Goal: Task Accomplishment & Management: Manage account settings

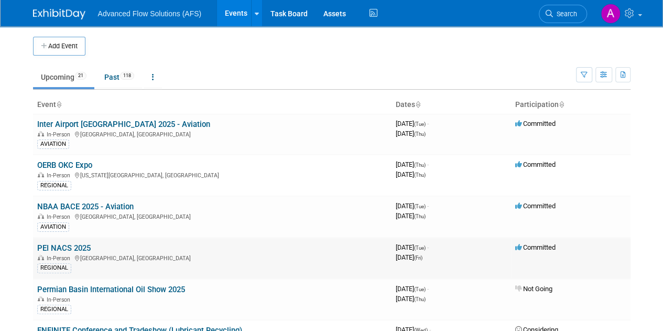
click at [63, 243] on link "PEI NACS 2025" at bounding box center [63, 247] width 53 height 9
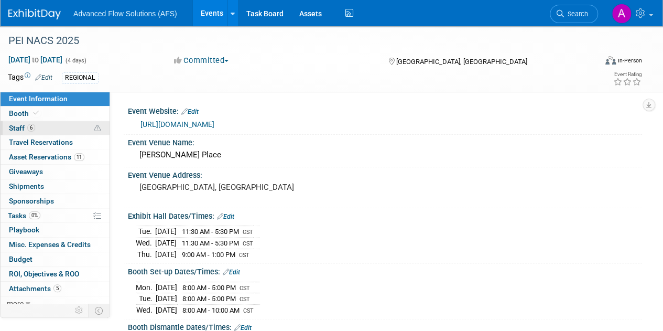
click at [29, 127] on span "6" at bounding box center [31, 128] width 8 height 8
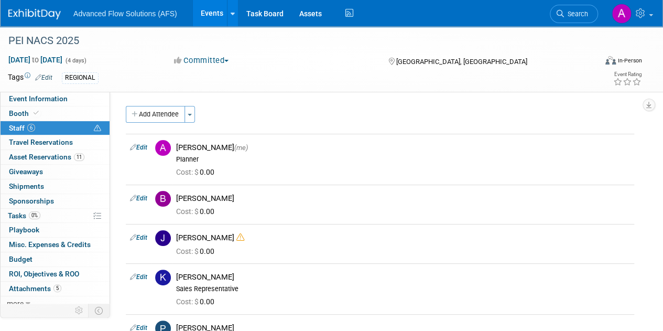
click at [152, 122] on button "Add Attendee" at bounding box center [155, 114] width 59 height 17
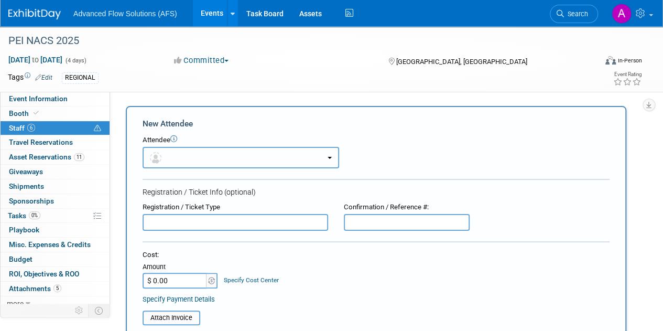
click at [177, 156] on button "button" at bounding box center [241, 157] width 197 height 21
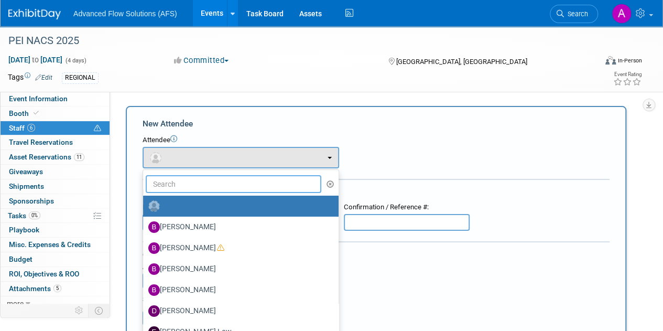
click at [198, 188] on input "text" at bounding box center [234, 184] width 176 height 18
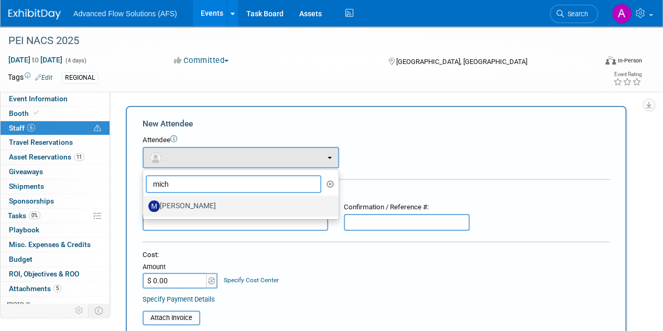
type input "mich"
click at [194, 202] on label "[PERSON_NAME]" at bounding box center [238, 206] width 180 height 17
click at [145, 202] on input "[PERSON_NAME]" at bounding box center [141, 204] width 7 height 7
select select "2dde67b6-04d5-427e-b221-1ebacff82fb5"
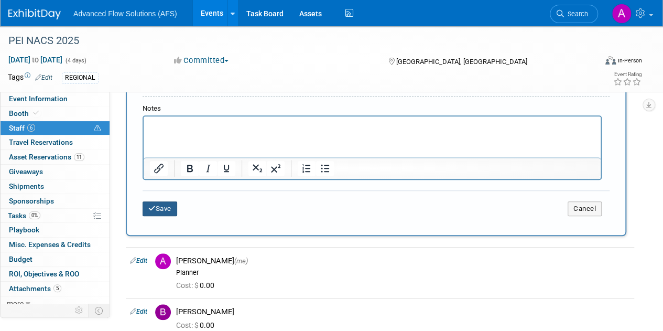
click at [164, 209] on button "Save" at bounding box center [160, 208] width 35 height 15
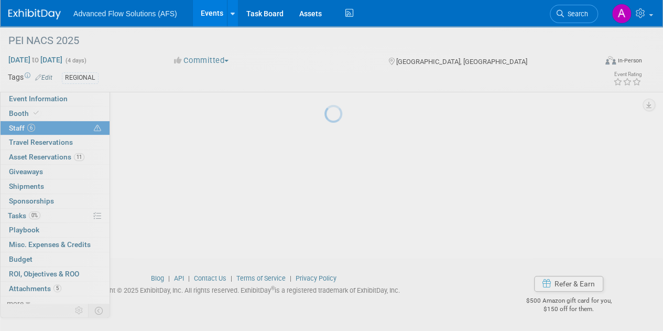
scroll to position [223, 0]
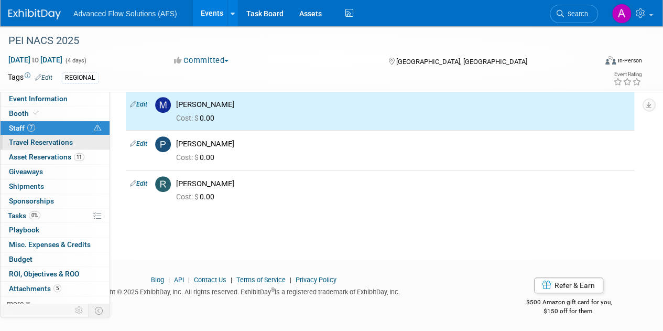
click at [57, 146] on span "Travel Reservations 0" at bounding box center [41, 142] width 64 height 8
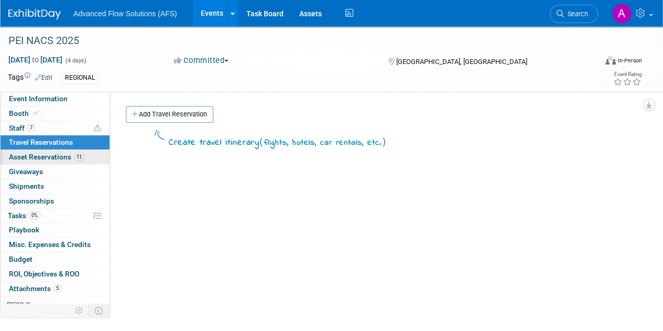
click at [56, 158] on span "Asset Reservations 11" at bounding box center [47, 157] width 76 height 8
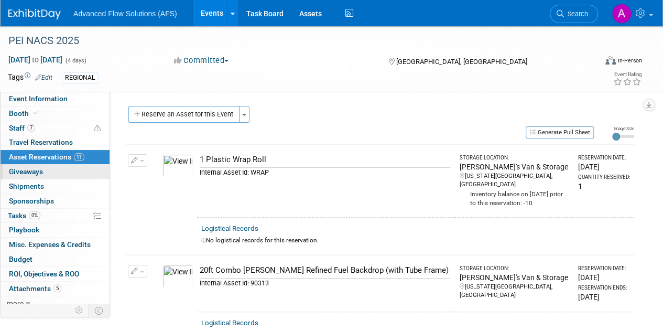
click at [41, 176] on link "0 Giveaways 0" at bounding box center [55, 172] width 109 height 14
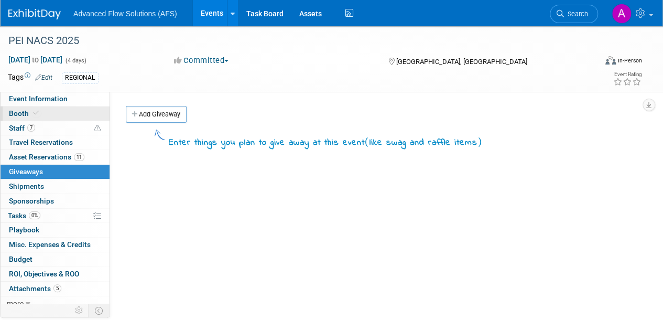
click at [18, 111] on span "Booth" at bounding box center [25, 113] width 32 height 8
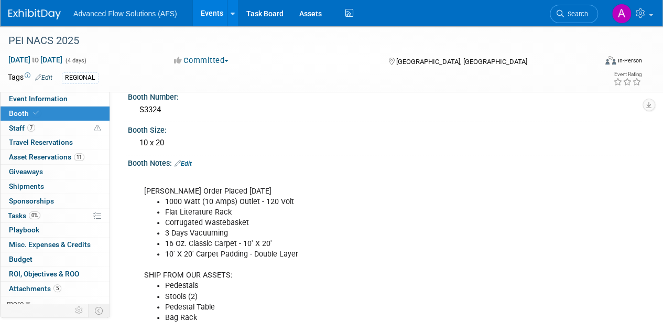
scroll to position [93, 0]
click at [47, 155] on span "Asset Reservations 11" at bounding box center [47, 157] width 76 height 8
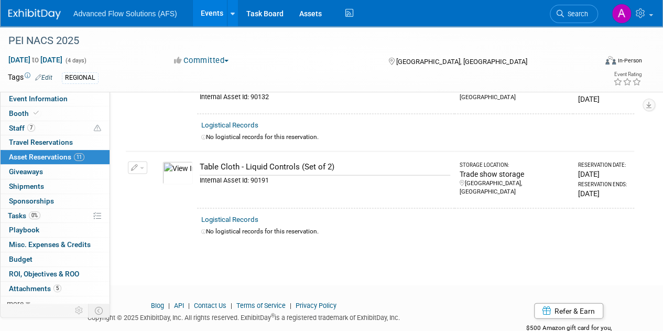
scroll to position [1000, 0]
click at [660, 61] on div "PEI NACS 2025 [DATE] to [DATE] (4 days) [DATE] to [DATE] Committed Committed Co…" at bounding box center [331, 59] width 663 height 66
click at [70, 99] on link "Event Information" at bounding box center [55, 99] width 109 height 14
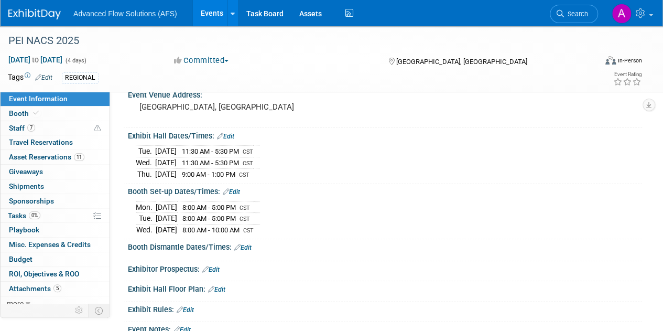
scroll to position [81, 0]
click at [639, 141] on div "[DATE] 11:30 AM - 5:30 PM CST [DATE] 11:30 AM - 5:30 PM CST CST" at bounding box center [385, 159] width 514 height 40
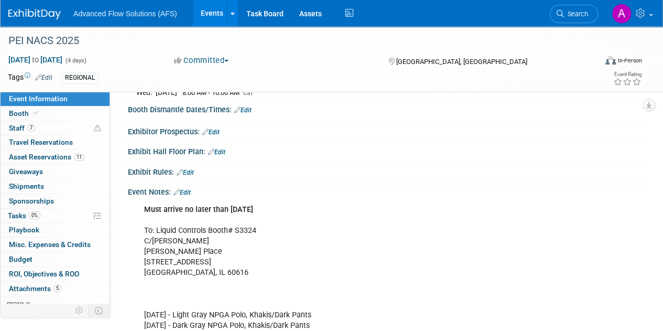
scroll to position [0, 0]
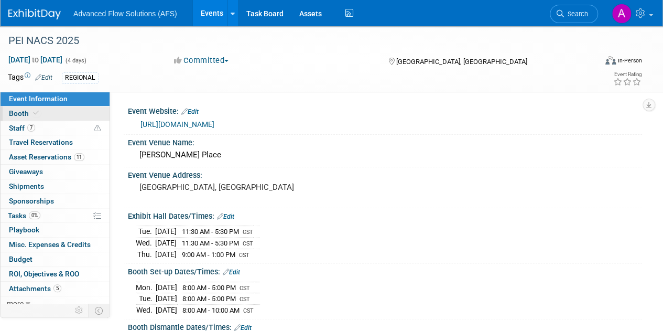
click at [63, 111] on link "Booth" at bounding box center [55, 113] width 109 height 14
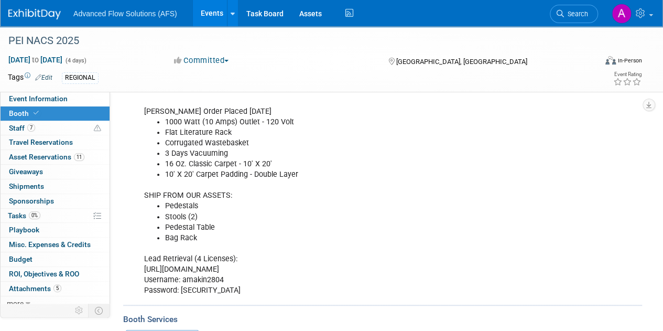
scroll to position [171, 0]
click at [196, 131] on li "Flat Literature Rack" at bounding box center [349, 133] width 369 height 10
drag, startPoint x: 233, startPoint y: 132, endPoint x: 211, endPoint y: 134, distance: 22.6
click at [211, 134] on li "Flat Literature Rack" at bounding box center [349, 133] width 369 height 10
drag, startPoint x: 167, startPoint y: 127, endPoint x: 228, endPoint y: 133, distance: 61.6
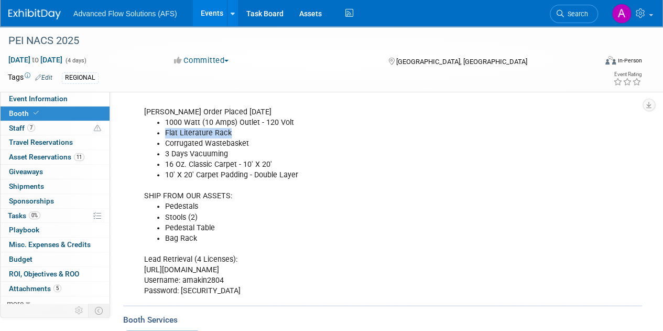
click at [228, 133] on li "Flat Literature Rack" at bounding box center [349, 133] width 369 height 10
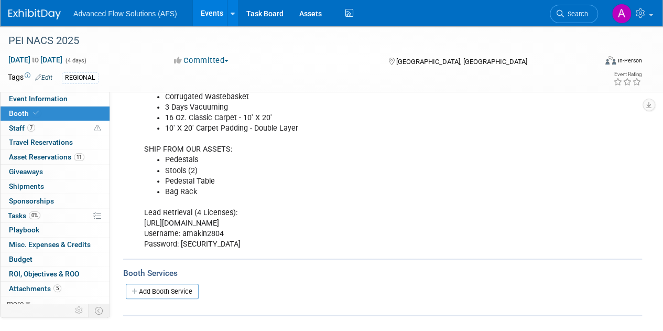
scroll to position [219, 0]
click at [34, 155] on span "Asset Reservations 11" at bounding box center [47, 157] width 76 height 8
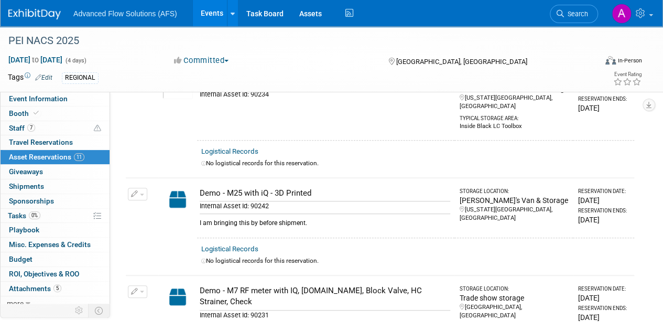
scroll to position [284, 0]
click at [45, 113] on link "Booth" at bounding box center [55, 113] width 109 height 14
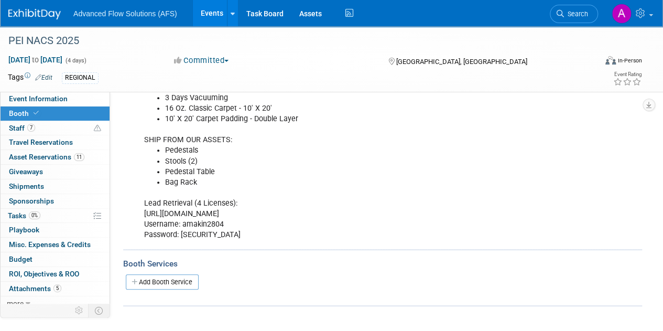
scroll to position [268, 0]
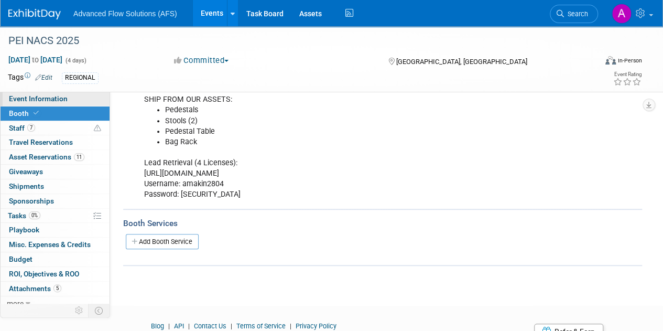
click at [67, 95] on link "Event Information" at bounding box center [55, 99] width 109 height 14
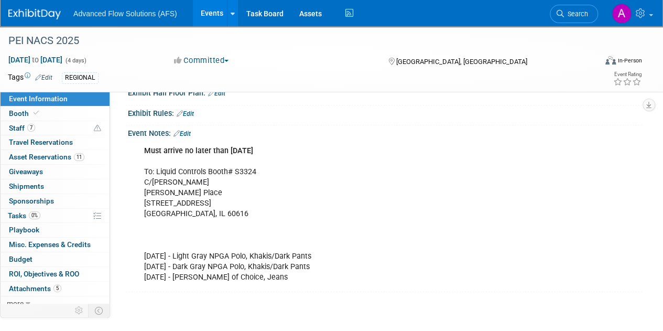
scroll to position [276, 0]
click at [55, 126] on link "7 Staff 7" at bounding box center [55, 128] width 109 height 14
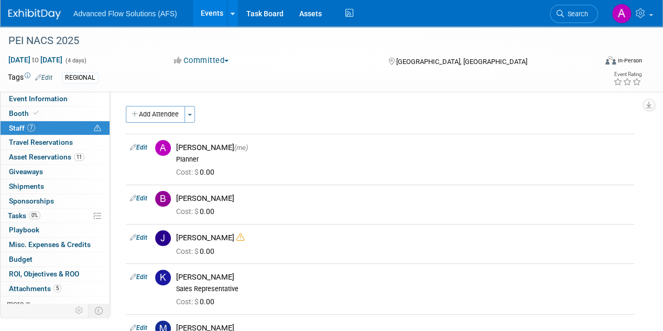
scroll to position [4, 0]
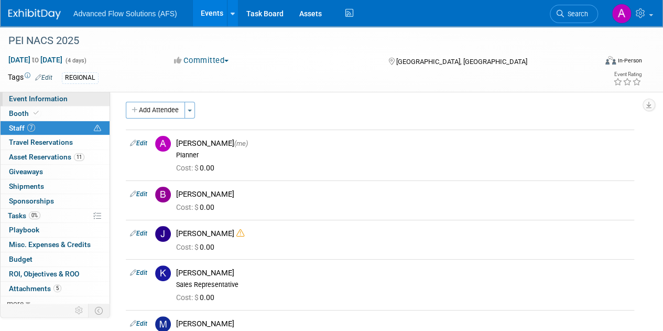
click at [32, 98] on span "Event Information" at bounding box center [38, 98] width 59 height 8
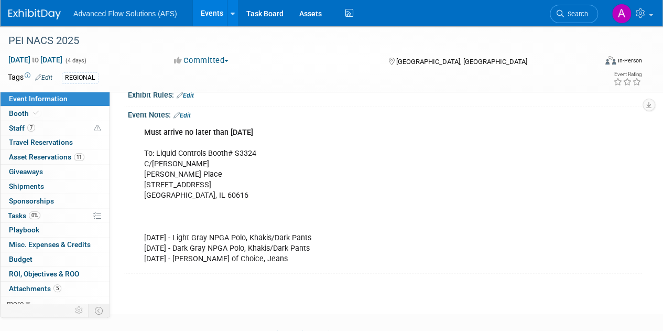
scroll to position [247, 0]
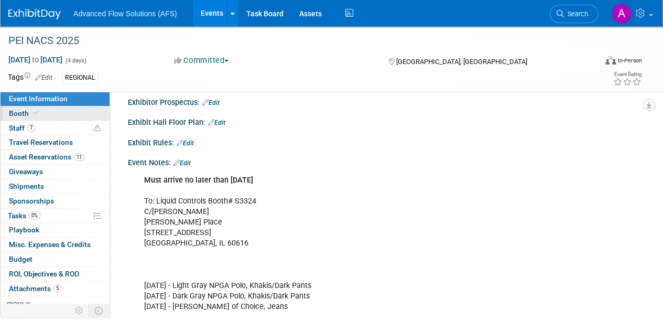
click at [73, 106] on link "Booth" at bounding box center [55, 113] width 109 height 14
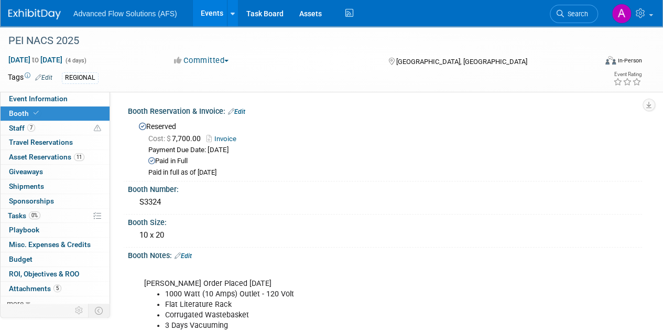
scroll to position [1, 0]
click at [244, 110] on link "Edit" at bounding box center [236, 110] width 17 height 7
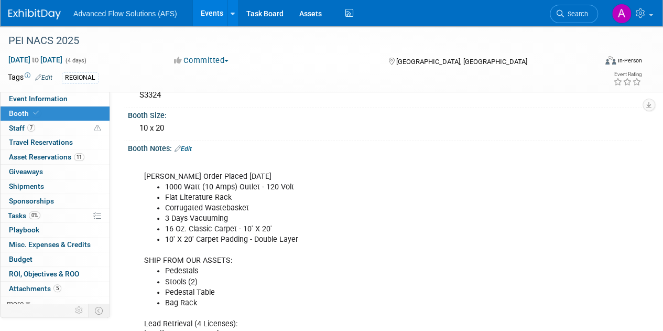
scroll to position [247, 0]
click at [186, 145] on link "Edit" at bounding box center [183, 148] width 17 height 7
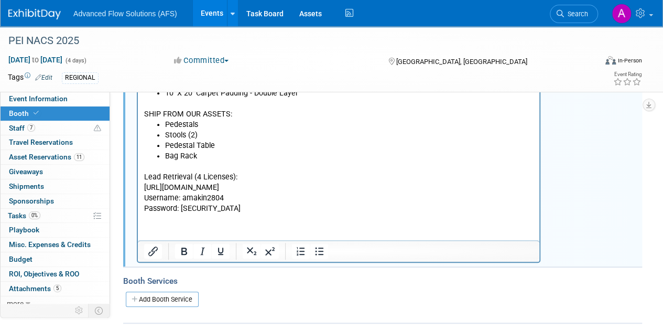
scroll to position [393, 0]
click at [235, 205] on p "Lead Retrieval (4 Licenses): [URL][DOMAIN_NAME] Username: amakin2804 Password: …" at bounding box center [339, 187] width 390 height 52
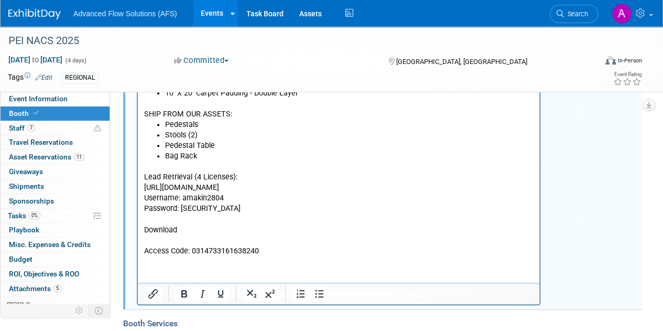
click at [185, 237] on p "Rich Text Area. Press ALT-0 for help." at bounding box center [339, 240] width 390 height 10
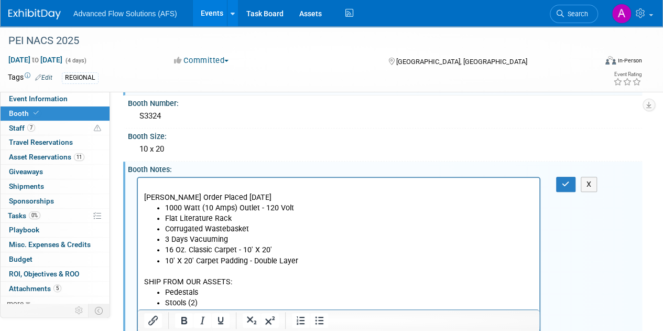
scroll to position [223, 0]
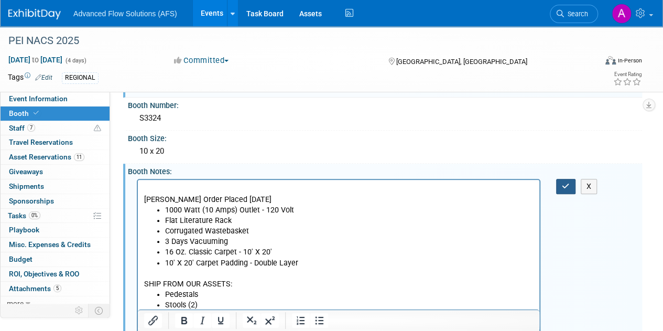
click at [571, 188] on button "button" at bounding box center [565, 186] width 19 height 15
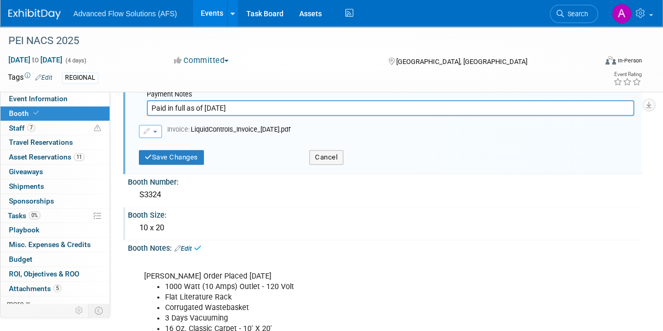
scroll to position [146, 0]
click at [180, 153] on button "Save Changes" at bounding box center [171, 157] width 65 height 15
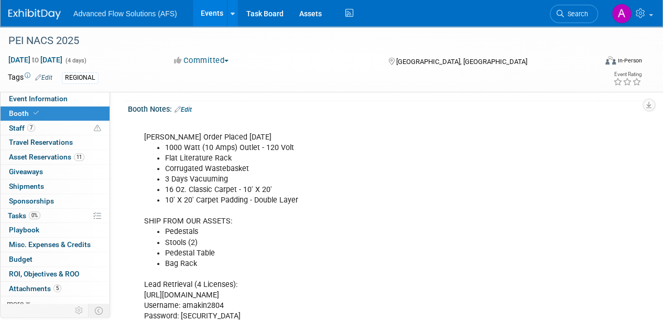
scroll to position [0, 0]
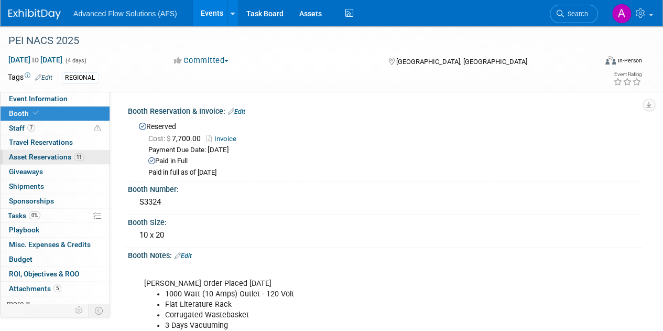
click at [34, 158] on span "Asset Reservations 11" at bounding box center [47, 157] width 76 height 8
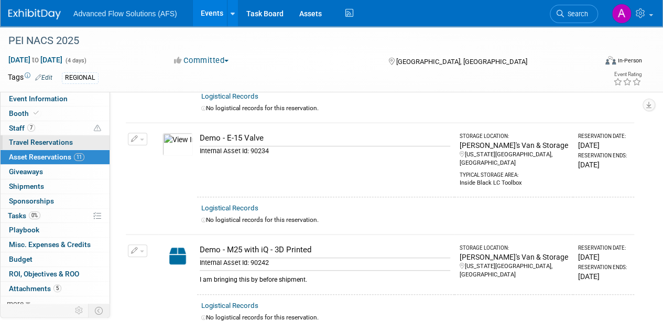
scroll to position [226, 0]
click at [26, 128] on span "Staff 7" at bounding box center [22, 128] width 26 height 8
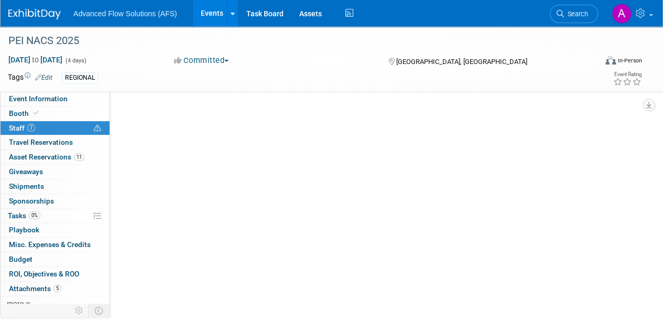
scroll to position [0, 0]
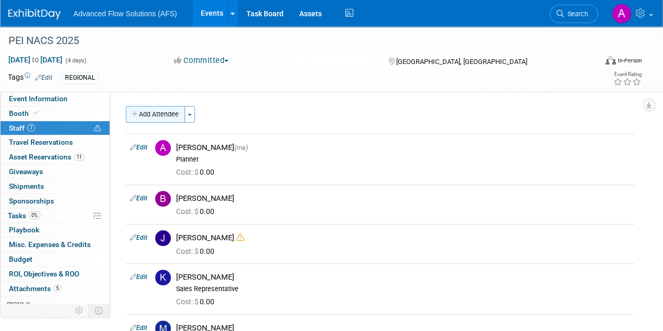
click at [147, 114] on button "Add Attendee" at bounding box center [155, 114] width 59 height 17
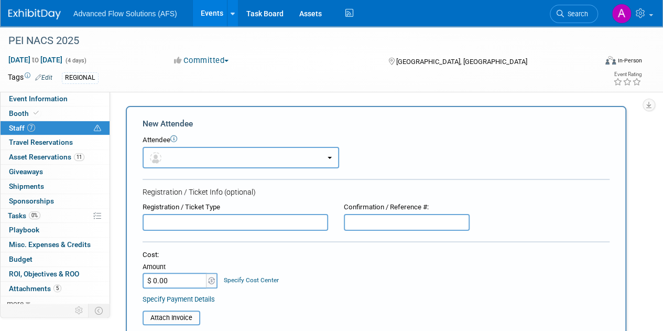
click at [199, 158] on button "button" at bounding box center [241, 157] width 197 height 21
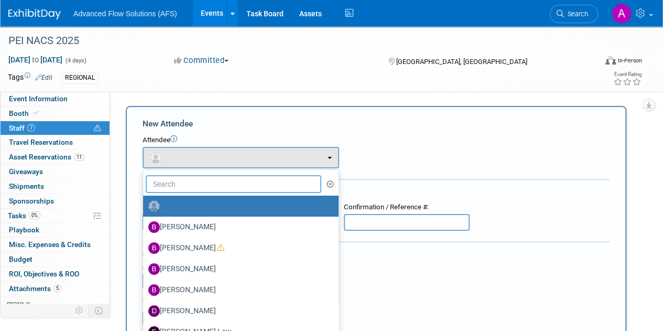
click at [198, 190] on input "text" at bounding box center [234, 184] width 176 height 18
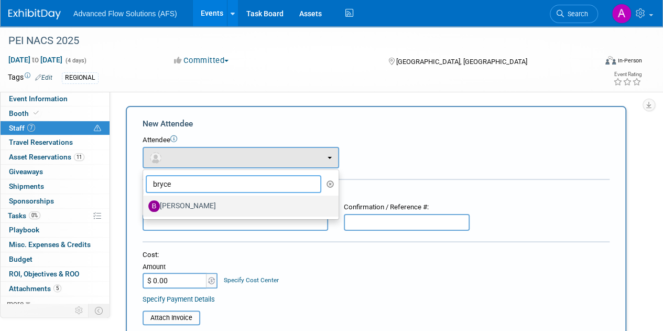
type input "bryce"
click at [197, 206] on label "[PERSON_NAME]" at bounding box center [238, 206] width 180 height 17
click at [145, 206] on input "[PERSON_NAME]" at bounding box center [141, 204] width 7 height 7
select select "285f8c00-978b-4b8e-aff5-b7587f4eac0a"
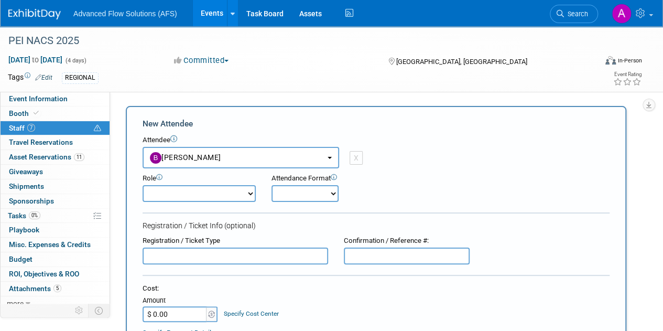
scroll to position [290, 0]
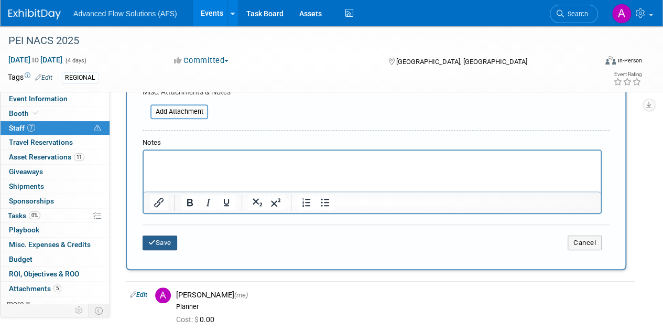
click at [154, 242] on icon "submit" at bounding box center [151, 242] width 7 height 7
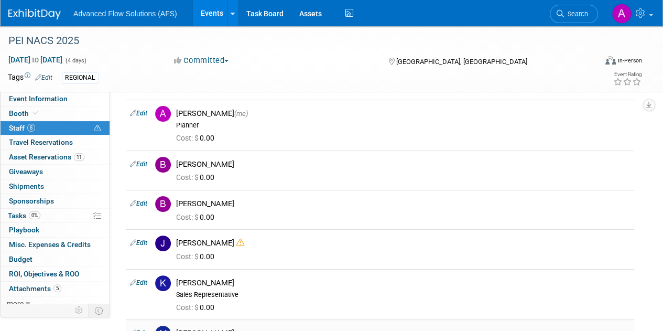
scroll to position [31, 0]
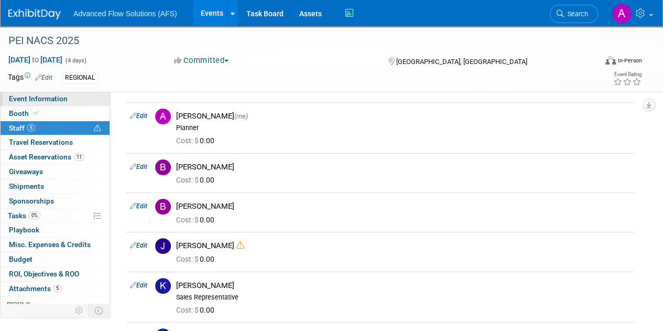
click at [50, 93] on link "Event Information" at bounding box center [55, 99] width 109 height 14
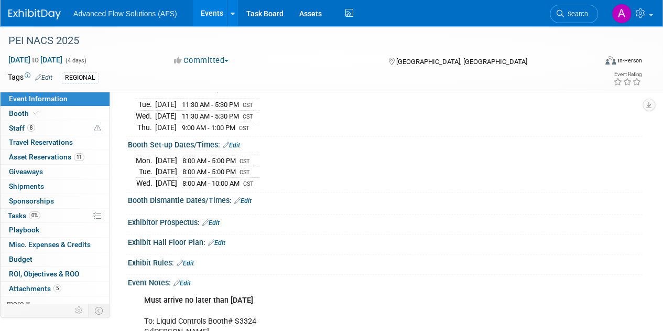
scroll to position [92, 0]
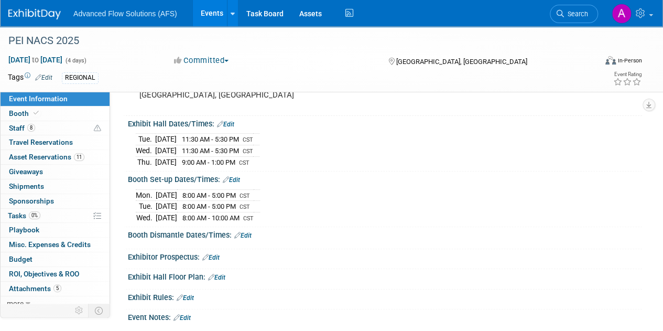
click at [228, 124] on link "Edit" at bounding box center [225, 124] width 17 height 7
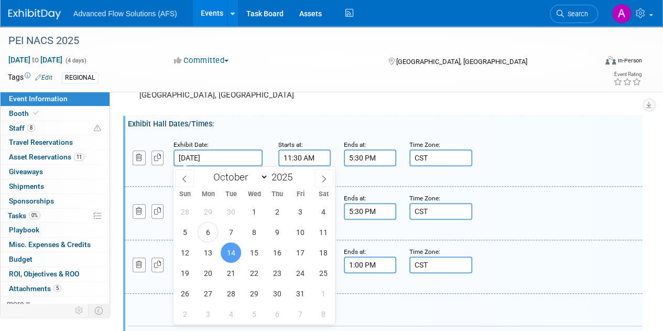
click at [201, 156] on input "[DATE]" at bounding box center [218, 157] width 89 height 17
click at [252, 245] on span "15" at bounding box center [254, 252] width 20 height 20
type input "[DATE]"
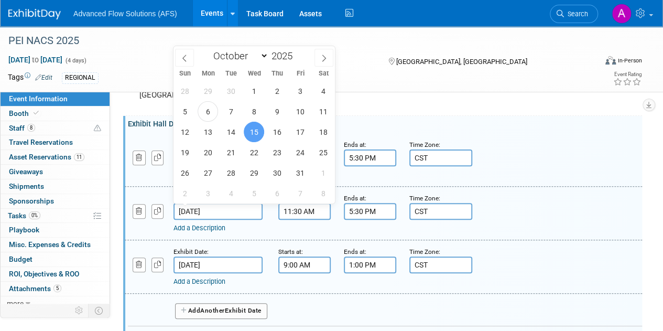
click at [218, 211] on input "[DATE]" at bounding box center [218, 211] width 89 height 17
click at [279, 134] on span "16" at bounding box center [277, 132] width 20 height 20
type input "[DATE]"
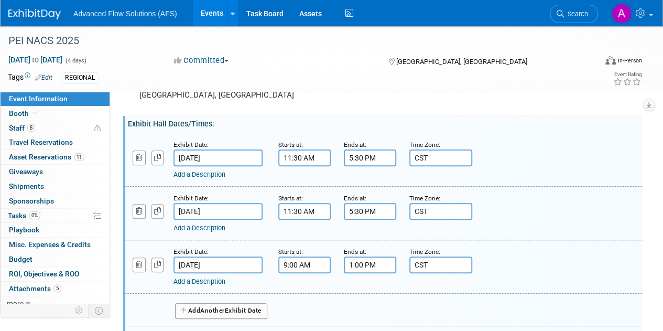
click at [206, 263] on input "[DATE]" at bounding box center [218, 264] width 89 height 17
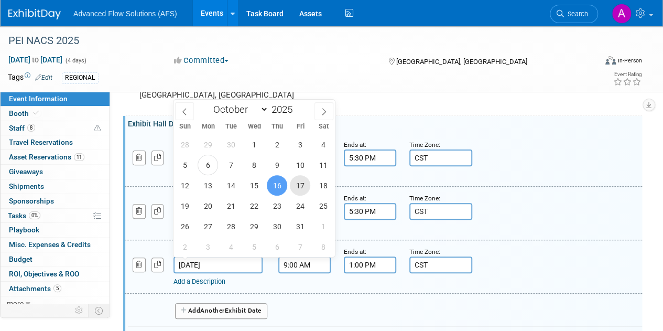
click at [302, 183] on span "17" at bounding box center [300, 185] width 20 height 20
type input "[DATE]"
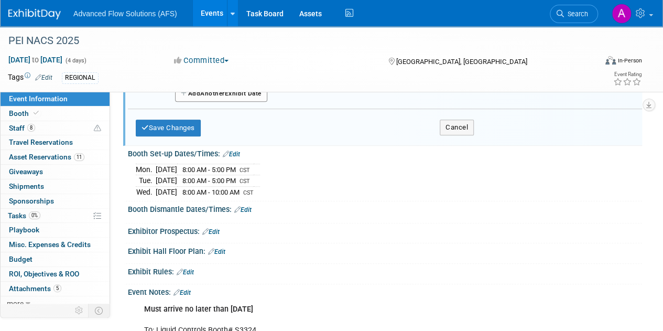
scroll to position [206, 0]
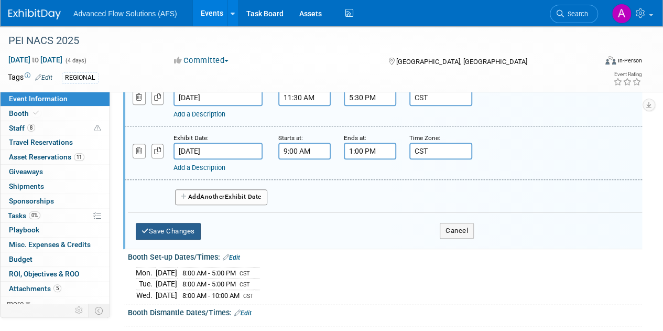
click at [173, 229] on button "Save Changes" at bounding box center [168, 231] width 65 height 17
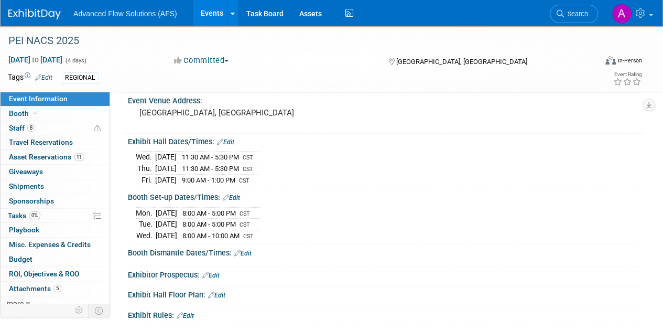
scroll to position [74, 0]
click at [228, 140] on link "Edit" at bounding box center [225, 142] width 17 height 7
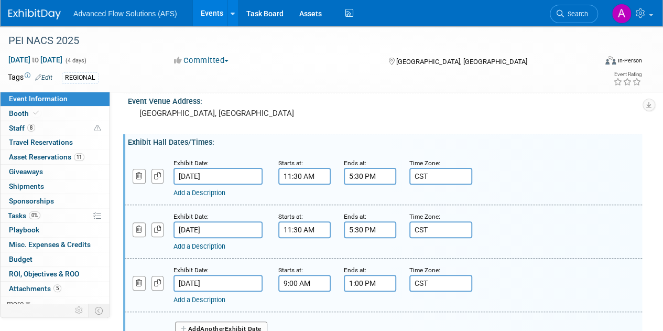
click at [362, 286] on input "1:00 PM" at bounding box center [370, 283] width 52 height 17
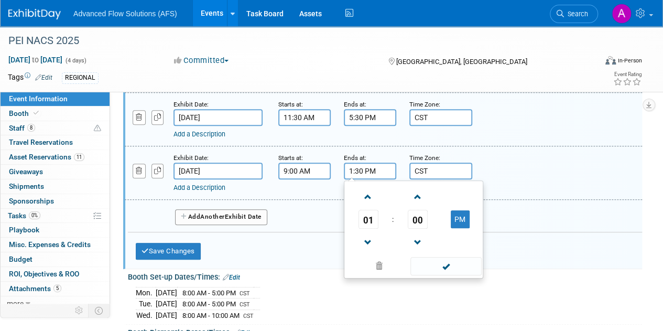
scroll to position [217, 0]
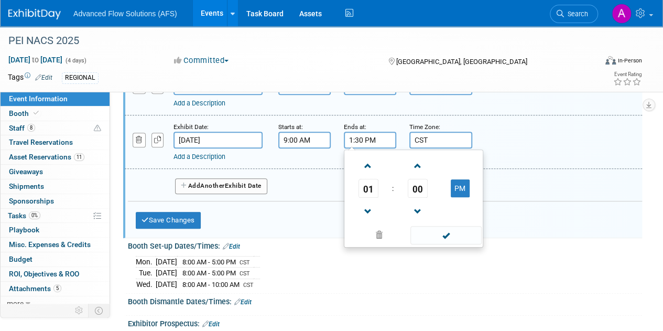
type input "1:30 PM"
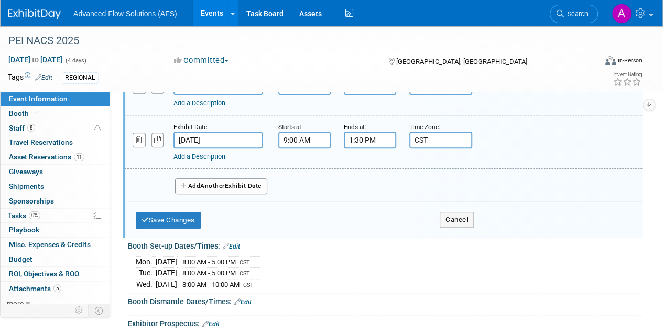
click at [319, 189] on div "Add Another Exhibit Date" at bounding box center [385, 183] width 514 height 28
click at [171, 224] on button "Save Changes" at bounding box center [168, 220] width 65 height 17
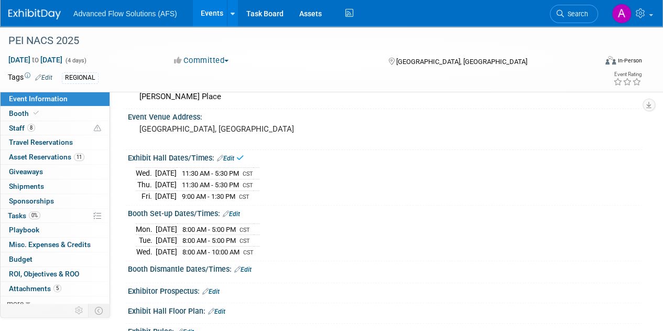
scroll to position [59, 0]
click at [233, 210] on link "Edit" at bounding box center [231, 213] width 17 height 7
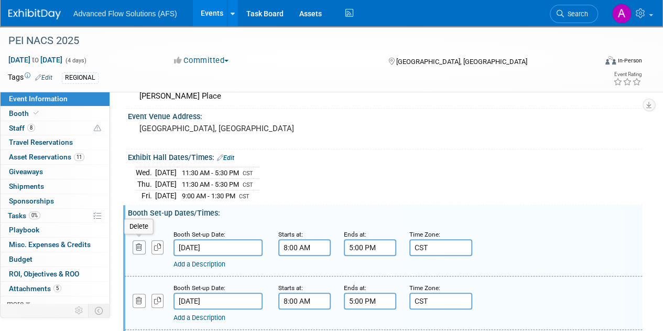
click at [134, 246] on button "button" at bounding box center [139, 247] width 13 height 14
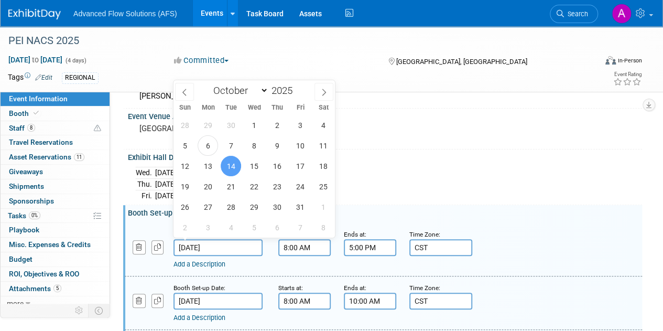
click at [210, 239] on input "[DATE]" at bounding box center [218, 247] width 89 height 17
click at [231, 167] on span "14" at bounding box center [231, 166] width 20 height 20
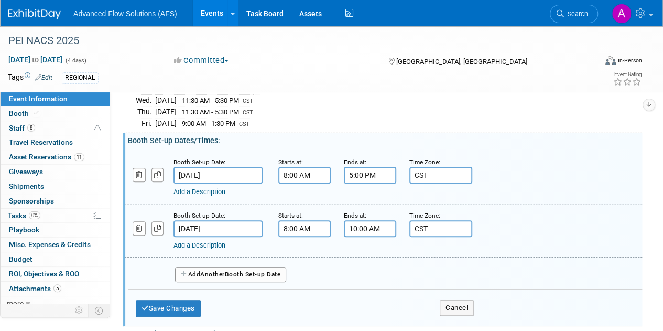
scroll to position [132, 0]
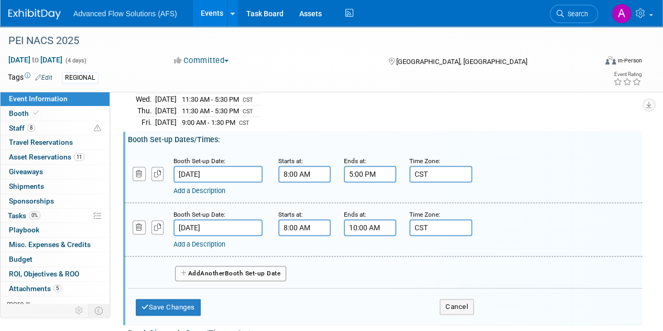
click at [194, 223] on input "[DATE]" at bounding box center [218, 227] width 89 height 17
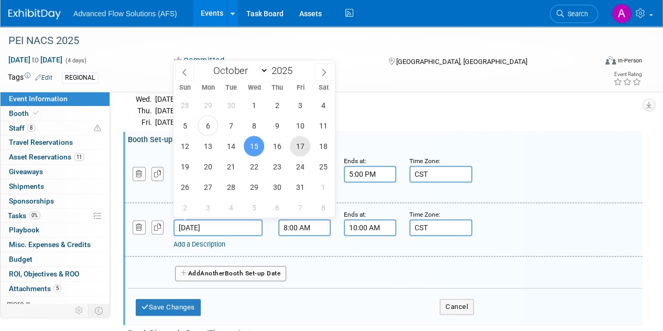
click at [298, 143] on span "17" at bounding box center [300, 146] width 20 height 20
type input "[DATE]"
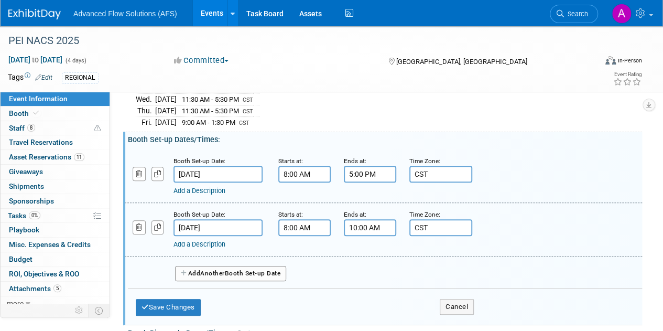
click at [317, 225] on input "8:00 AM" at bounding box center [304, 227] width 52 height 17
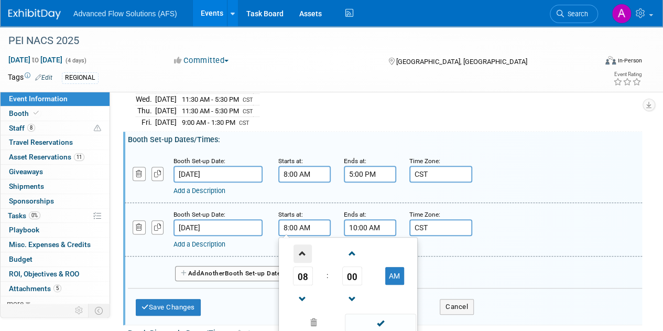
click at [303, 250] on span at bounding box center [303, 253] width 18 height 18
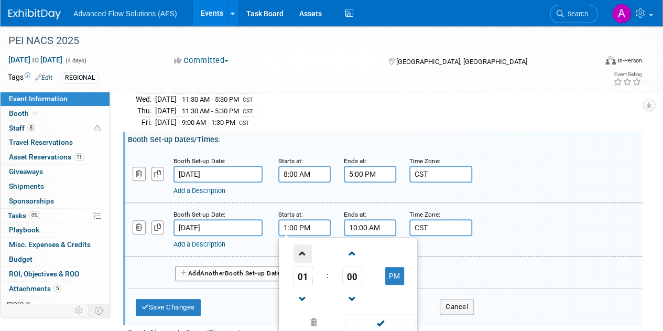
click at [303, 250] on span at bounding box center [303, 253] width 18 height 18
click at [306, 292] on span at bounding box center [303, 299] width 18 height 18
click at [347, 246] on span at bounding box center [352, 253] width 18 height 18
click at [359, 272] on span "01" at bounding box center [352, 275] width 20 height 19
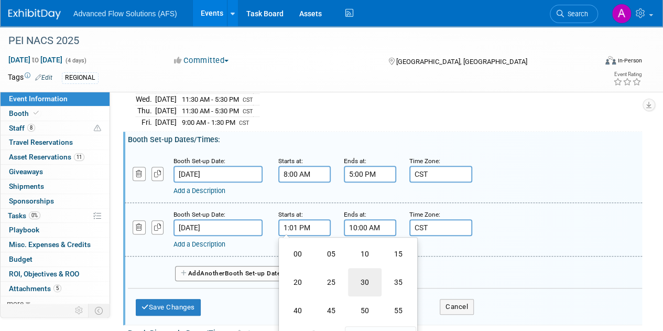
click at [354, 274] on td "30" at bounding box center [365, 282] width 34 height 28
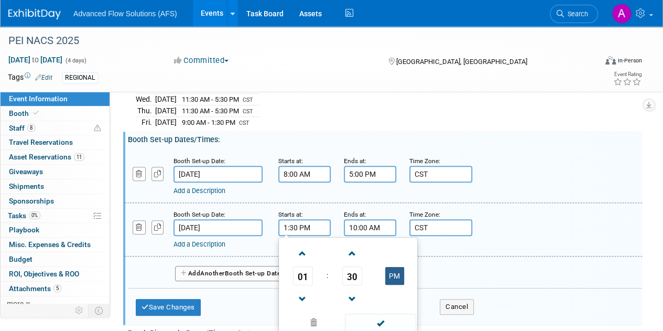
click at [394, 271] on button "PM" at bounding box center [394, 276] width 19 height 18
click at [308, 290] on span at bounding box center [303, 299] width 18 height 18
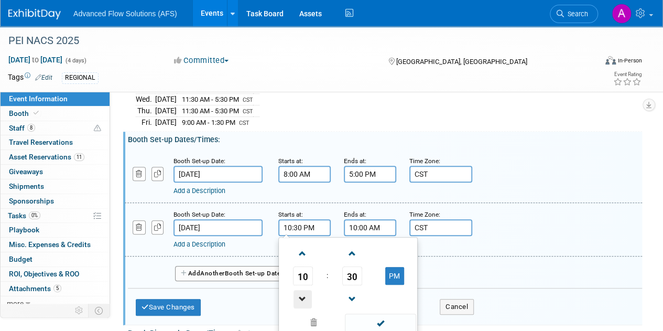
type input "9:30 PM"
click at [376, 229] on input "10:00 AM" at bounding box center [370, 227] width 52 height 17
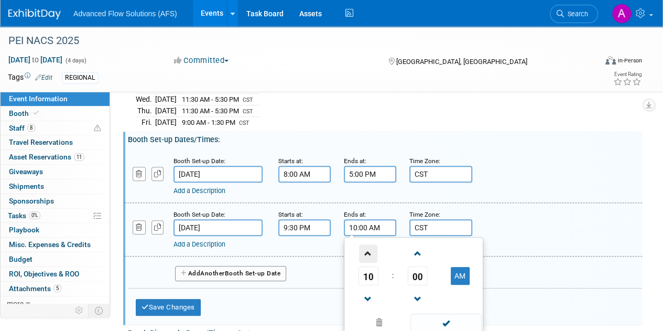
click at [370, 245] on span at bounding box center [368, 253] width 18 height 18
click at [368, 249] on span at bounding box center [368, 253] width 18 height 18
click at [421, 276] on span "00" at bounding box center [418, 275] width 20 height 19
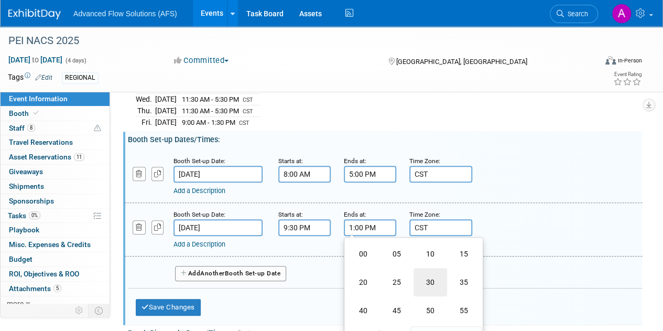
click at [434, 277] on td "30" at bounding box center [431, 282] width 34 height 28
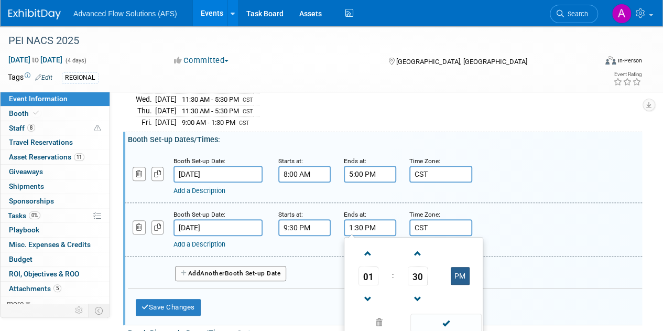
click at [462, 271] on button "PM" at bounding box center [460, 276] width 19 height 18
click at [462, 271] on button "AM" at bounding box center [460, 276] width 19 height 18
type input "1:30 PM"
click at [450, 319] on span at bounding box center [446, 323] width 71 height 18
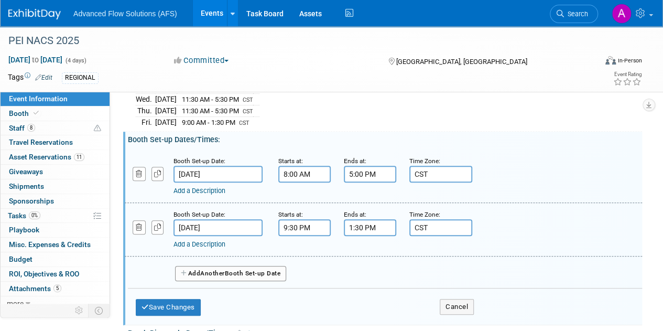
click at [320, 222] on input "9:30 PM" at bounding box center [304, 227] width 52 height 17
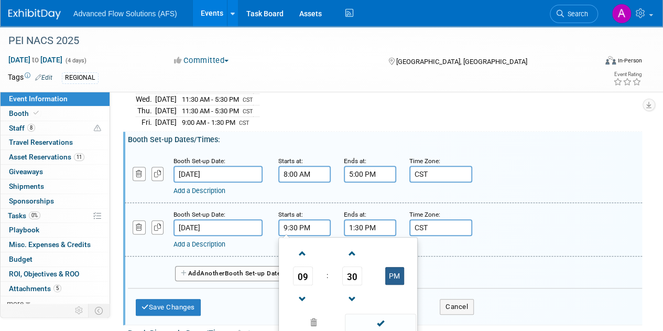
click at [392, 267] on button "PM" at bounding box center [394, 276] width 19 height 18
type input "9:30 AM"
click at [384, 320] on span at bounding box center [380, 323] width 71 height 18
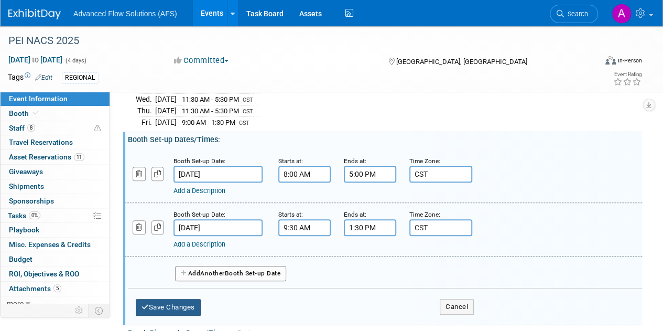
click at [180, 312] on button "Save Changes" at bounding box center [168, 307] width 65 height 17
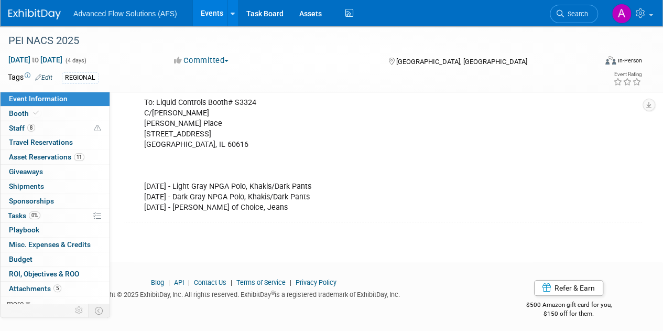
scroll to position [335, 0]
click at [29, 114] on span "Booth" at bounding box center [25, 113] width 32 height 8
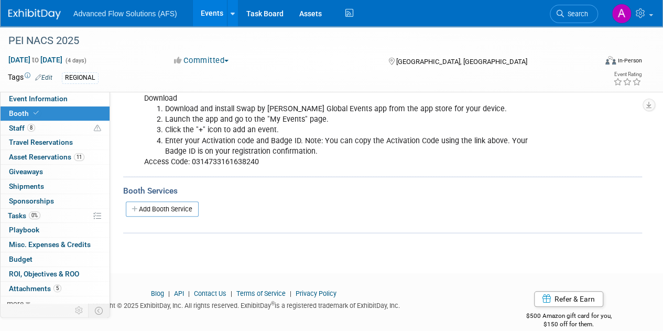
scroll to position [399, 0]
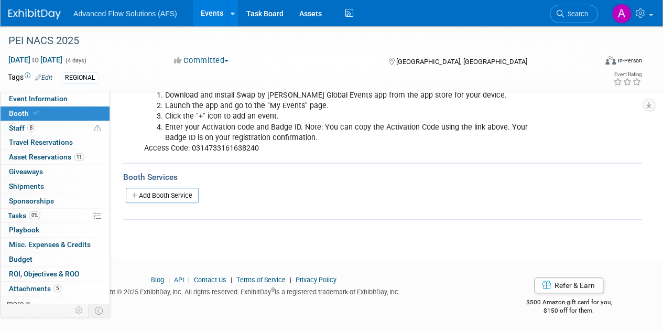
click at [499, 265] on div at bounding box center [331, 268] width 663 height 13
